Goal: Use online tool/utility

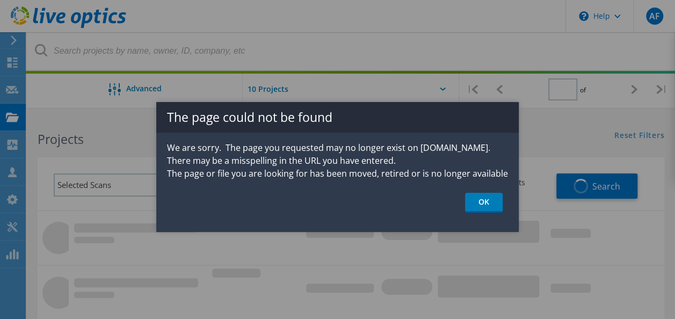
type input "1"
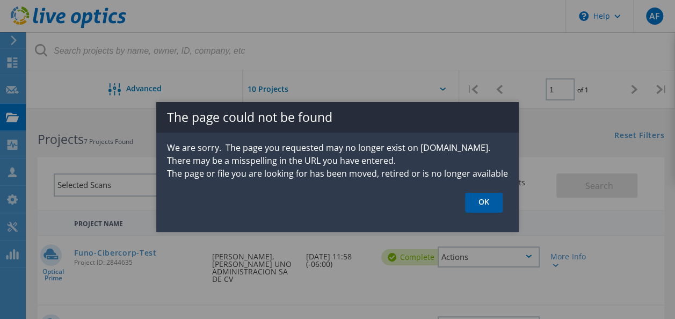
click at [491, 200] on link "OK" at bounding box center [484, 203] width 38 height 20
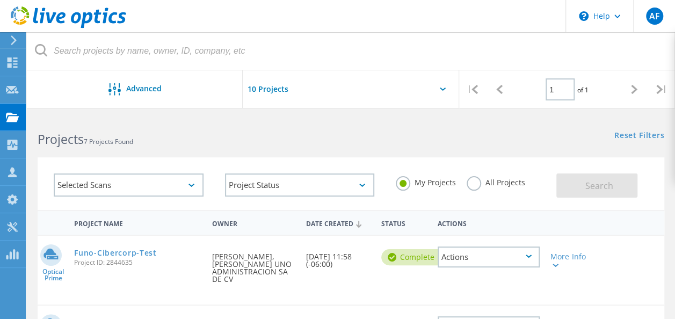
click at [15, 41] on use at bounding box center [14, 40] width 6 height 10
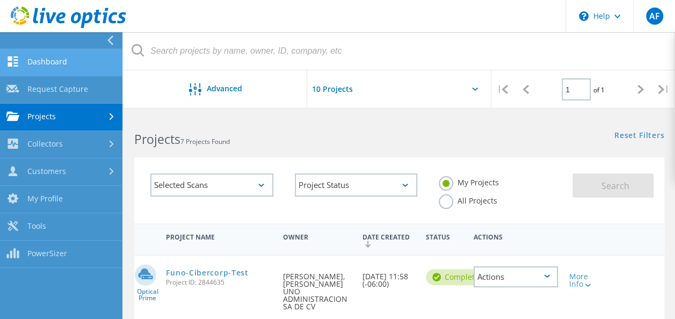
click at [64, 56] on link "Dashboard" at bounding box center [61, 62] width 122 height 27
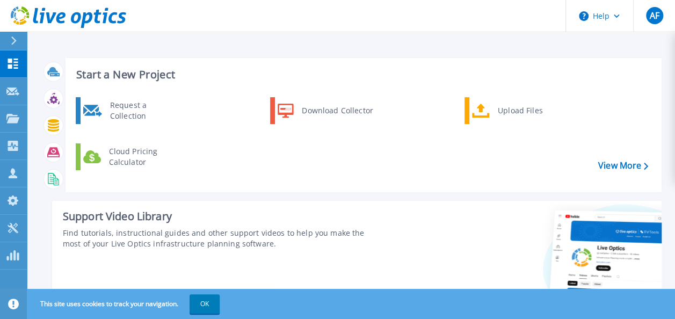
click at [408, 50] on div "Start a New Project Request a Collection Download Collector Upload Files Cloud …" at bounding box center [351, 191] width 620 height 284
click at [15, 255] on rect at bounding box center [14, 255] width 2 height 10
click at [15, 263] on link "PowerSizer PowerSizer" at bounding box center [13, 255] width 27 height 27
click at [8, 231] on icon at bounding box center [12, 228] width 13 height 10
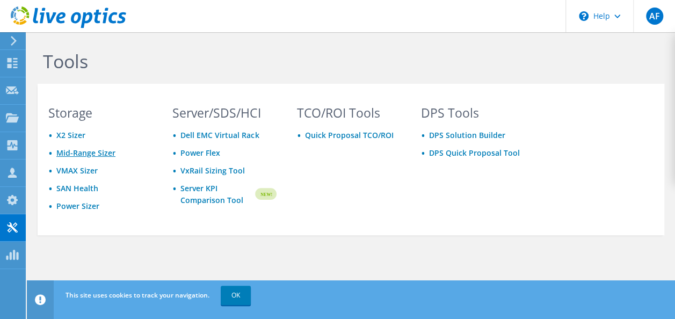
click at [94, 157] on link "Mid-Range Sizer" at bounding box center [85, 153] width 59 height 10
